Goal: Use online tool/utility: Utilize a website feature to perform a specific function

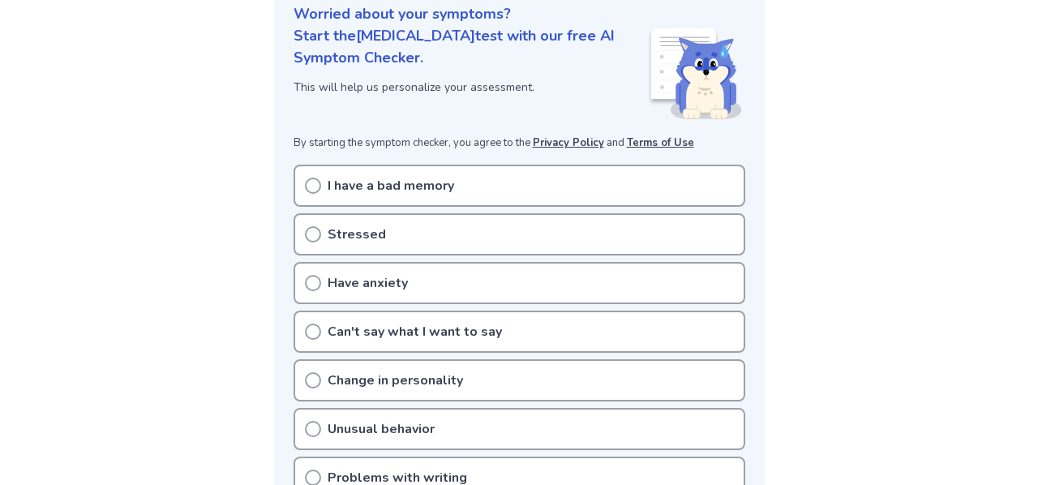
scroll to position [204, 0]
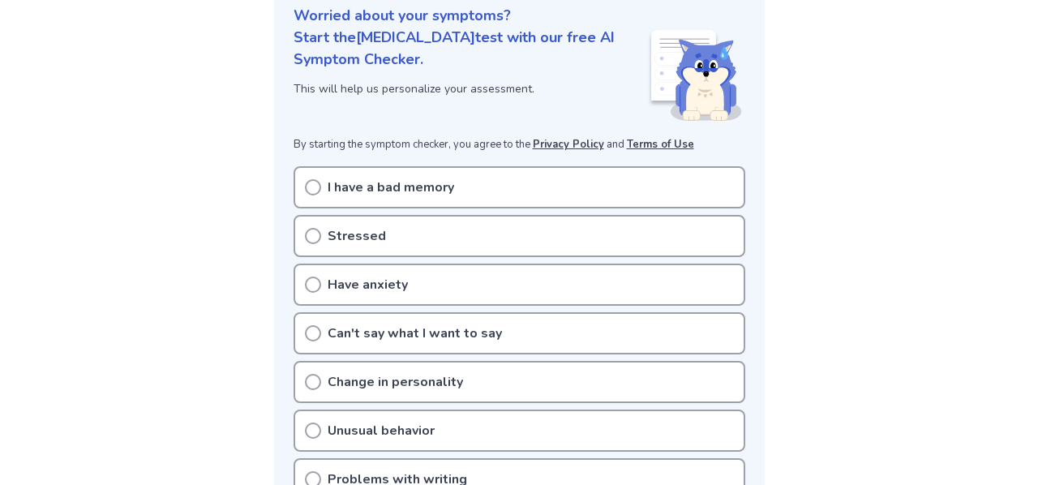
click at [310, 235] on icon at bounding box center [313, 236] width 16 height 16
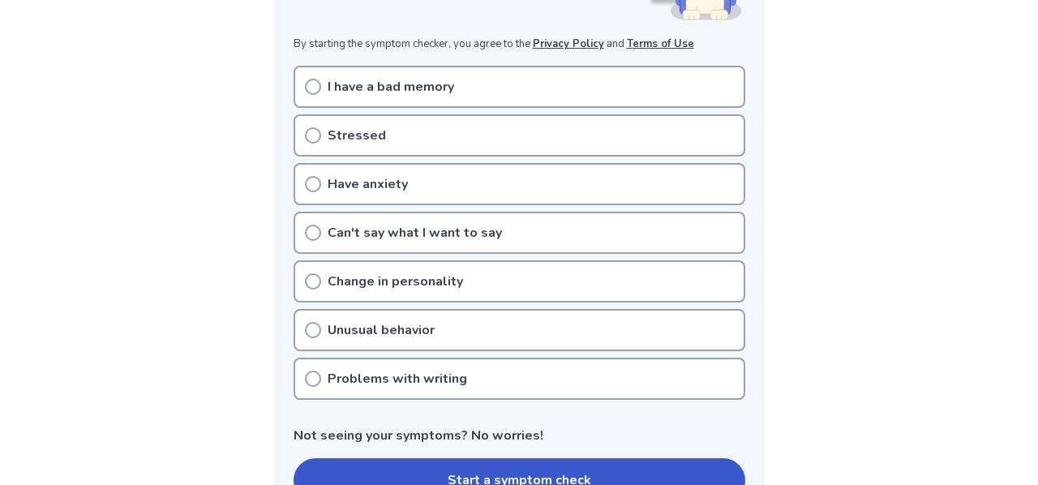
scroll to position [290, 0]
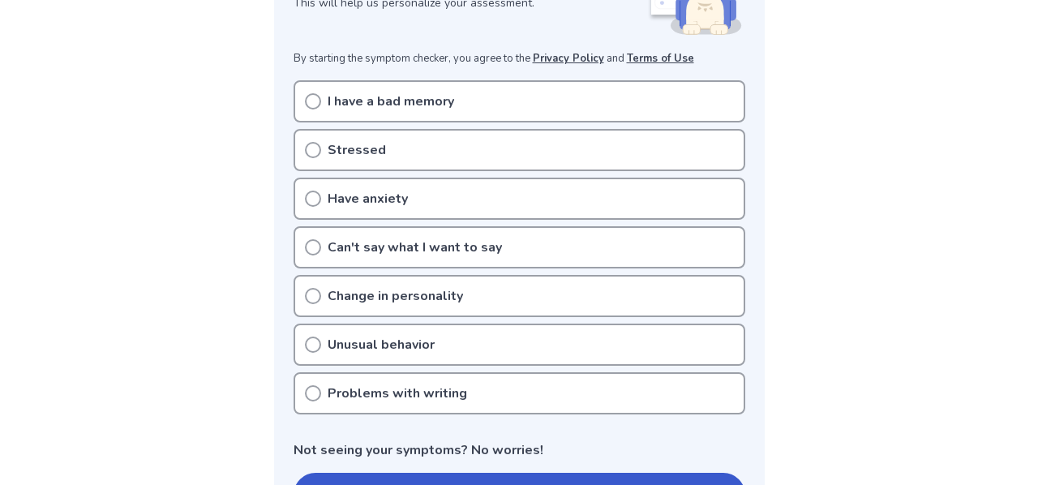
click at [313, 199] on icon at bounding box center [313, 199] width 16 height 16
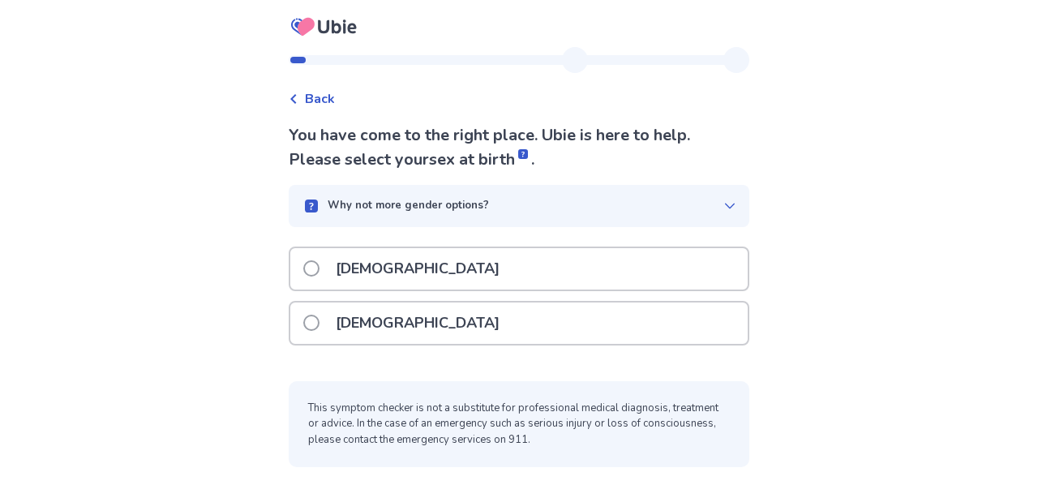
click at [359, 272] on p "[DEMOGRAPHIC_DATA]" at bounding box center [417, 268] width 183 height 41
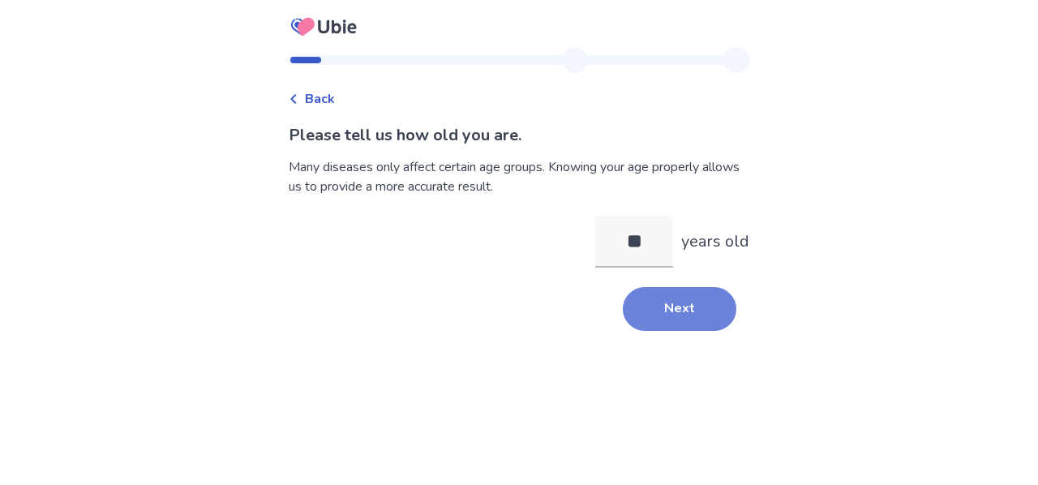
type input "**"
click at [668, 304] on button "Next" at bounding box center [680, 309] width 114 height 44
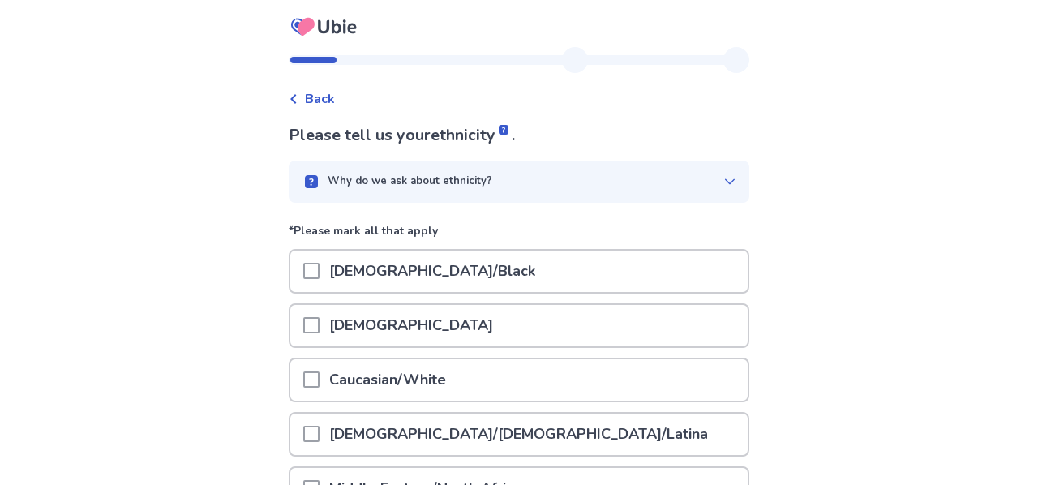
click at [413, 371] on p "Caucasian/White" at bounding box center [387, 379] width 136 height 41
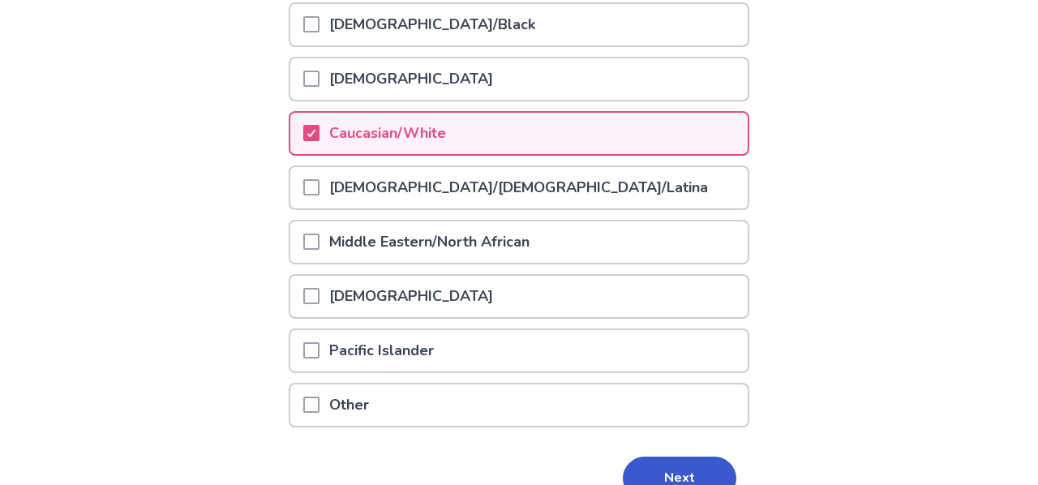
scroll to position [332, 0]
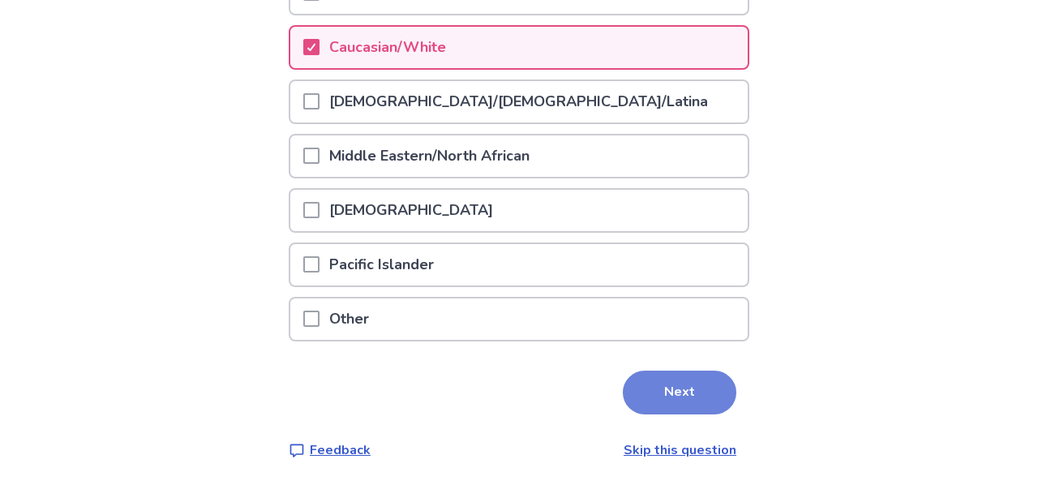
click at [670, 392] on button "Next" at bounding box center [680, 393] width 114 height 44
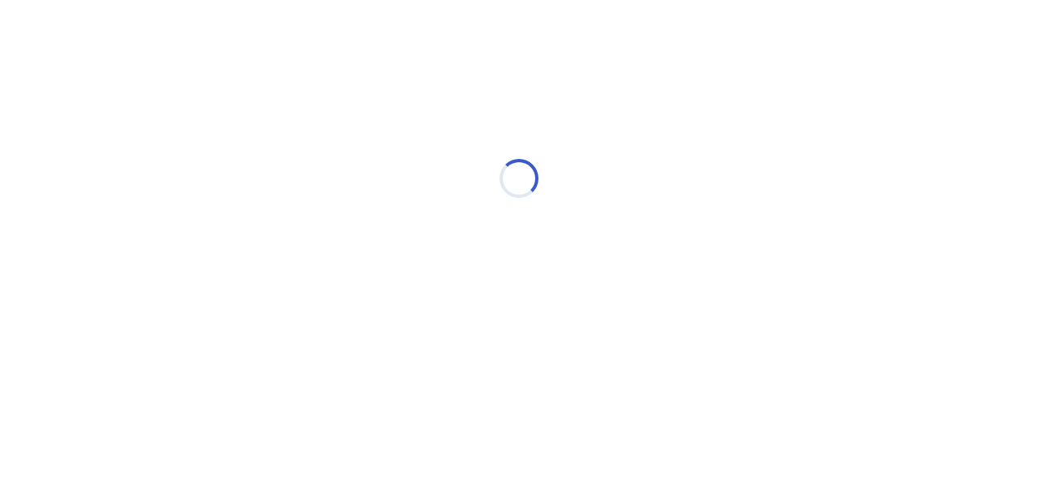
scroll to position [0, 0]
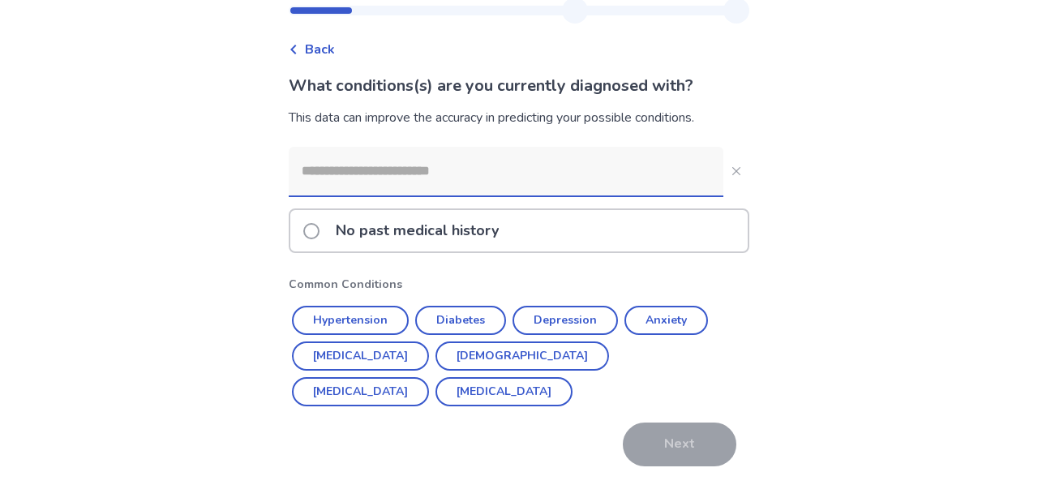
scroll to position [50, 0]
click at [428, 180] on input at bounding box center [506, 170] width 435 height 49
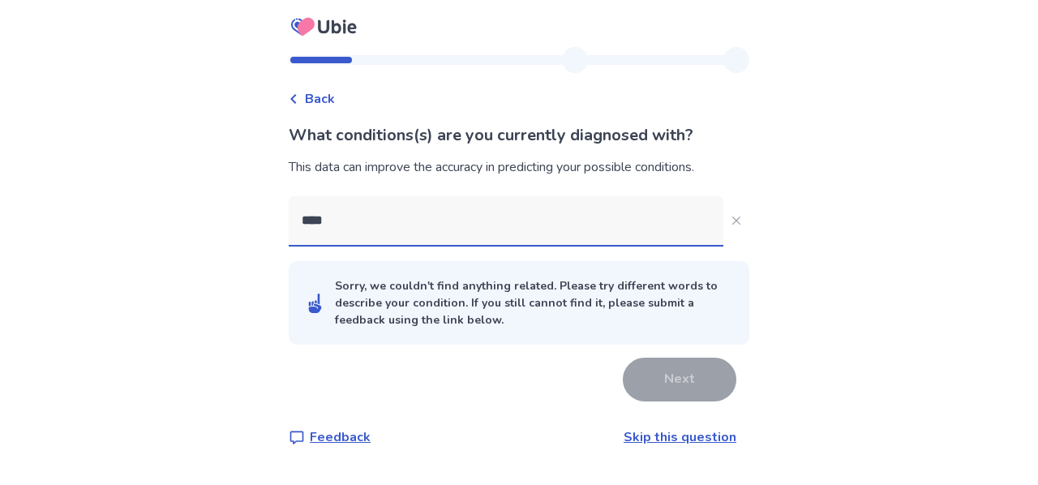
scroll to position [0, 0]
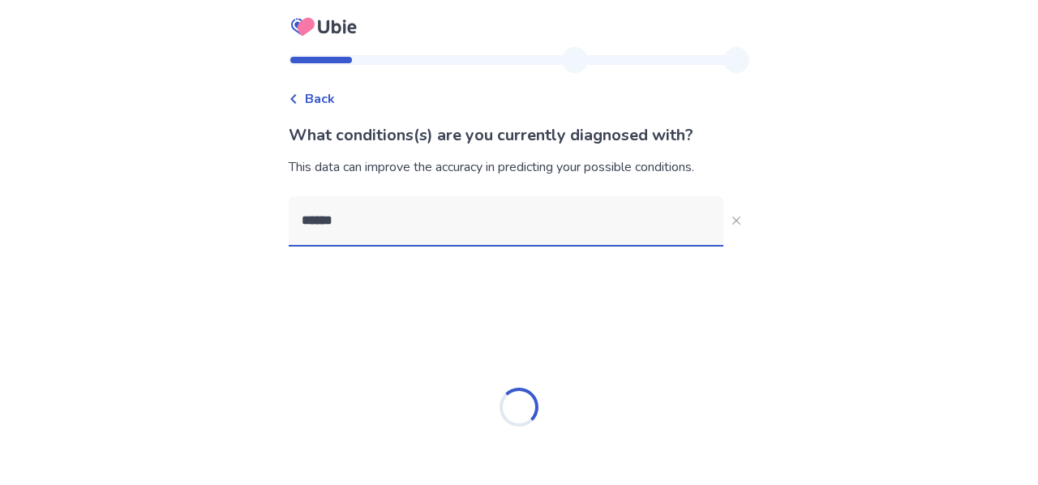
type input "******"
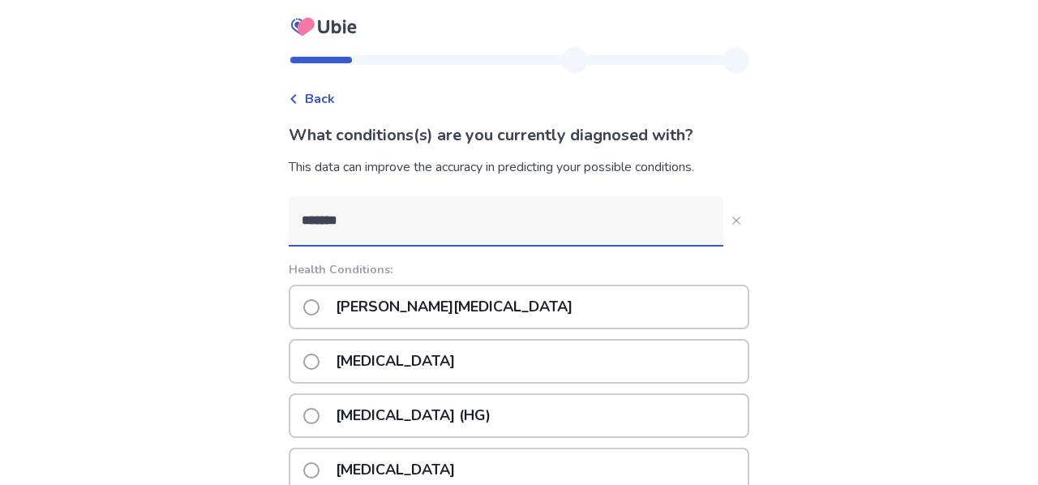
click at [422, 317] on p "Graves' disease" at bounding box center [454, 306] width 256 height 41
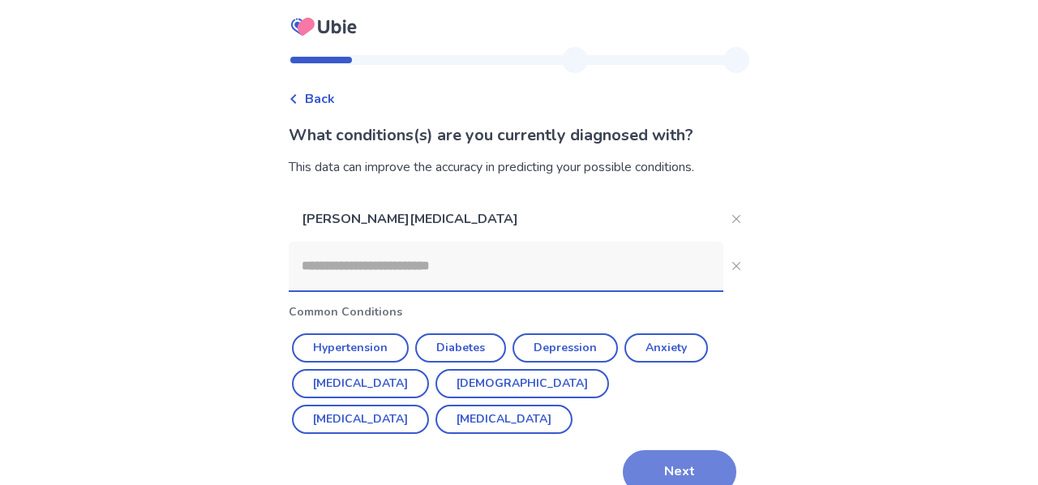
click at [657, 463] on button "Next" at bounding box center [680, 472] width 114 height 44
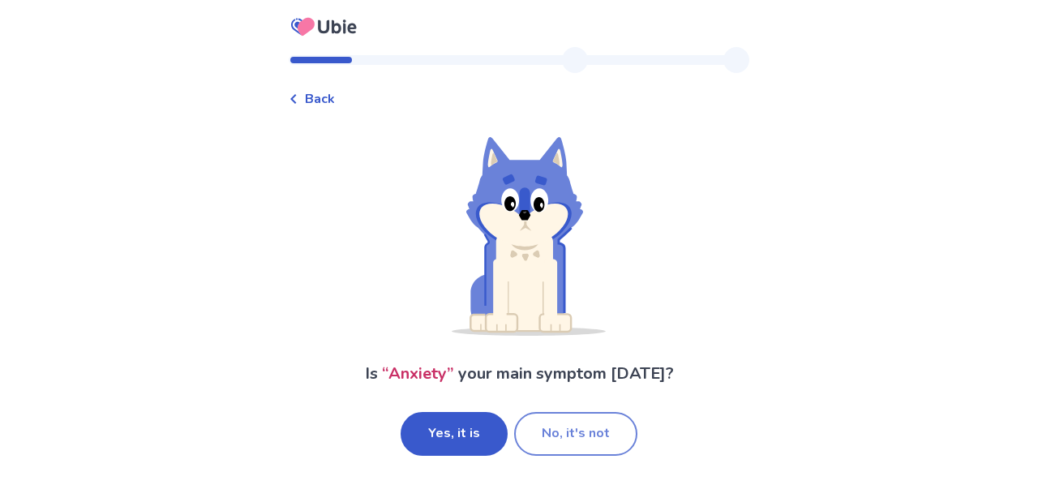
click at [555, 436] on button "No, it's not" at bounding box center [575, 434] width 123 height 44
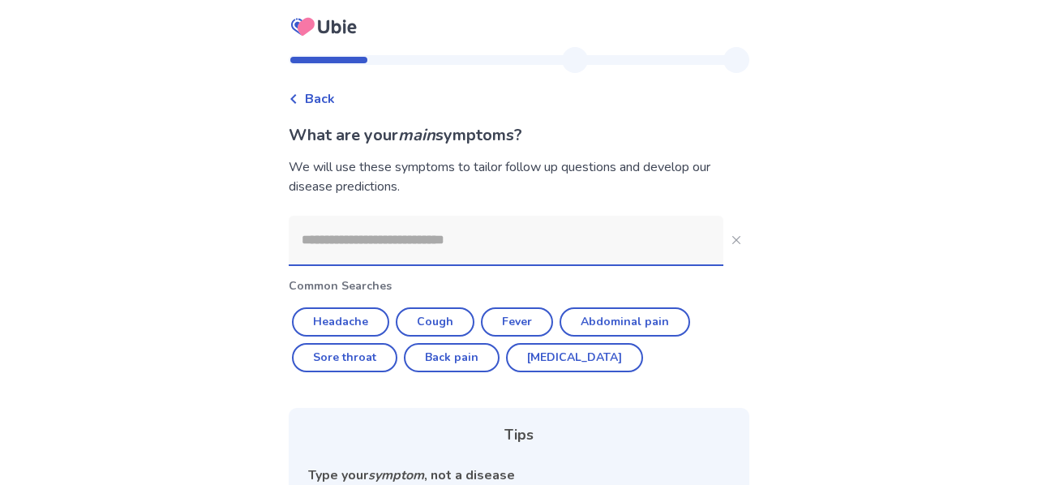
click at [461, 240] on input at bounding box center [506, 240] width 435 height 49
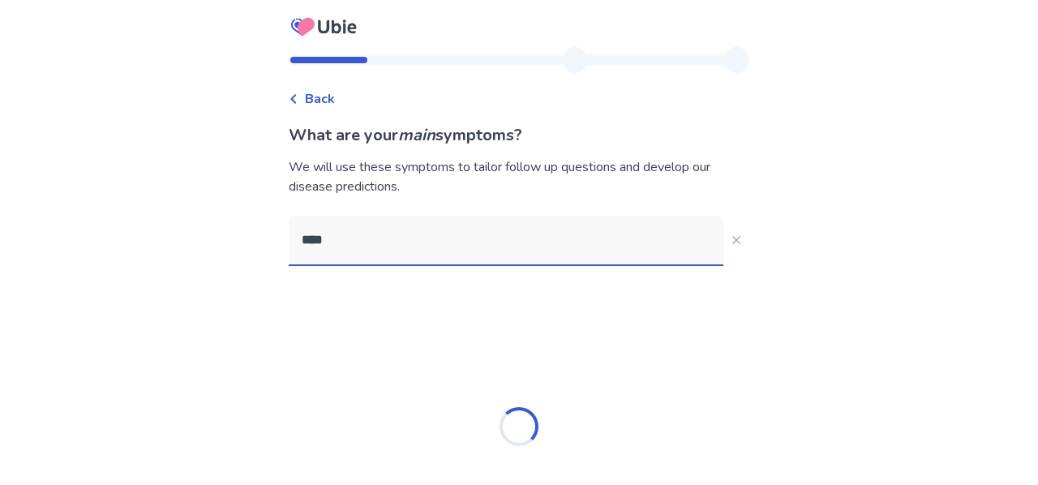
type input "****"
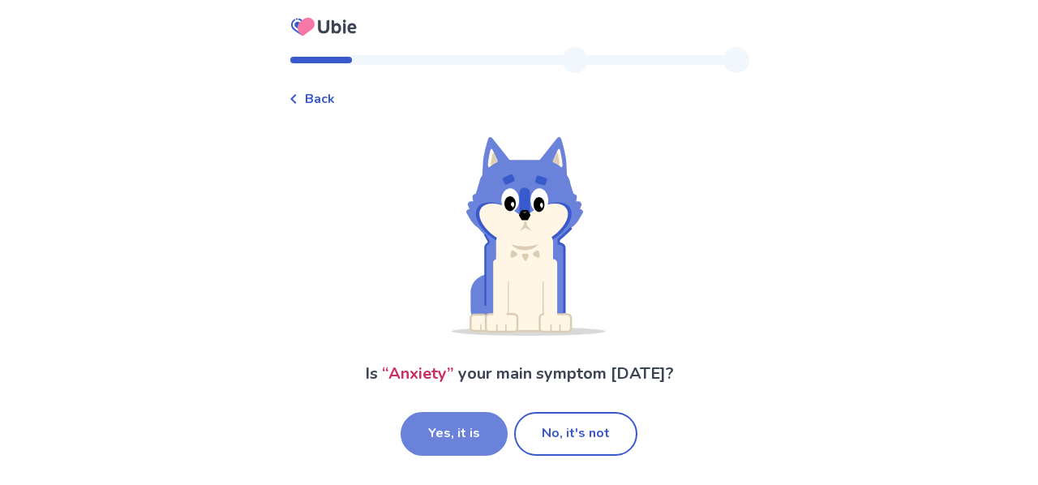
click at [456, 443] on button "Yes, it is" at bounding box center [454, 434] width 107 height 44
